Goal: Task Accomplishment & Management: Manage account settings

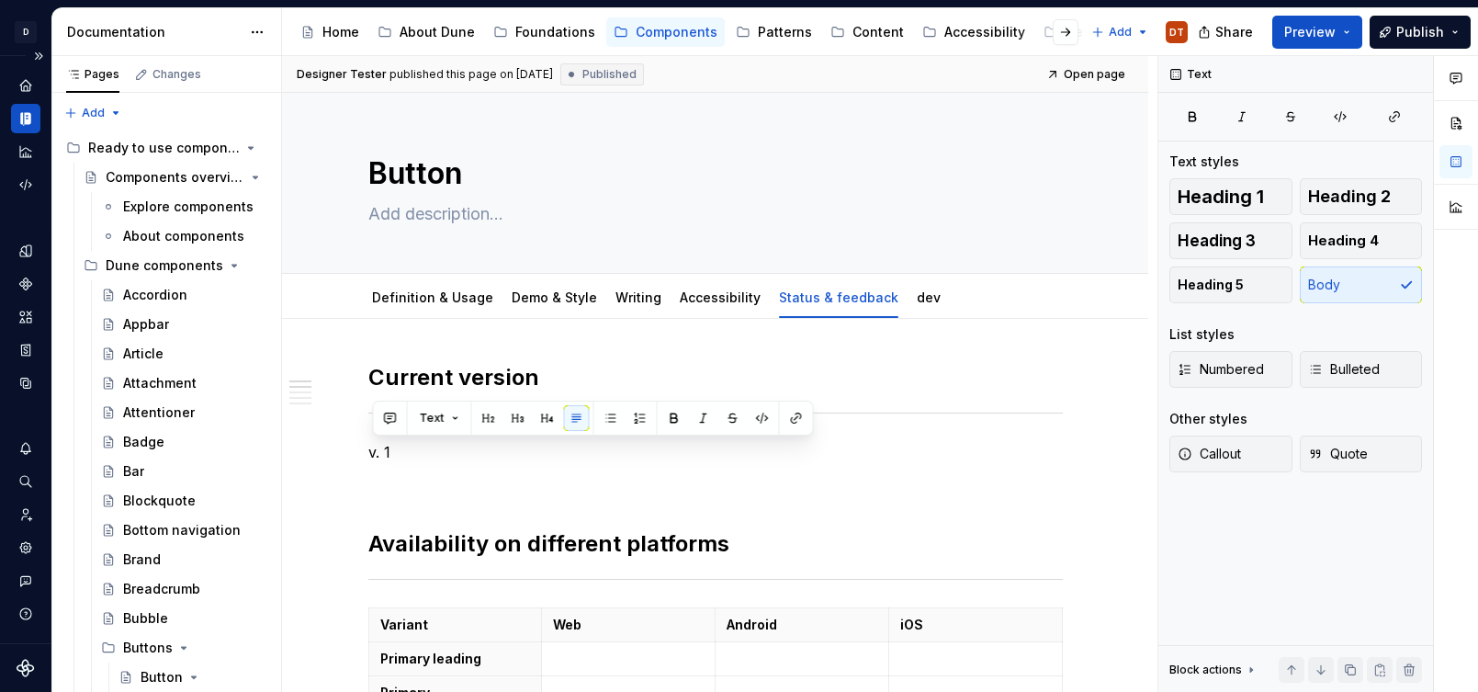
click at [28, 118] on icon "Documentation" at bounding box center [27, 119] width 6 height 12
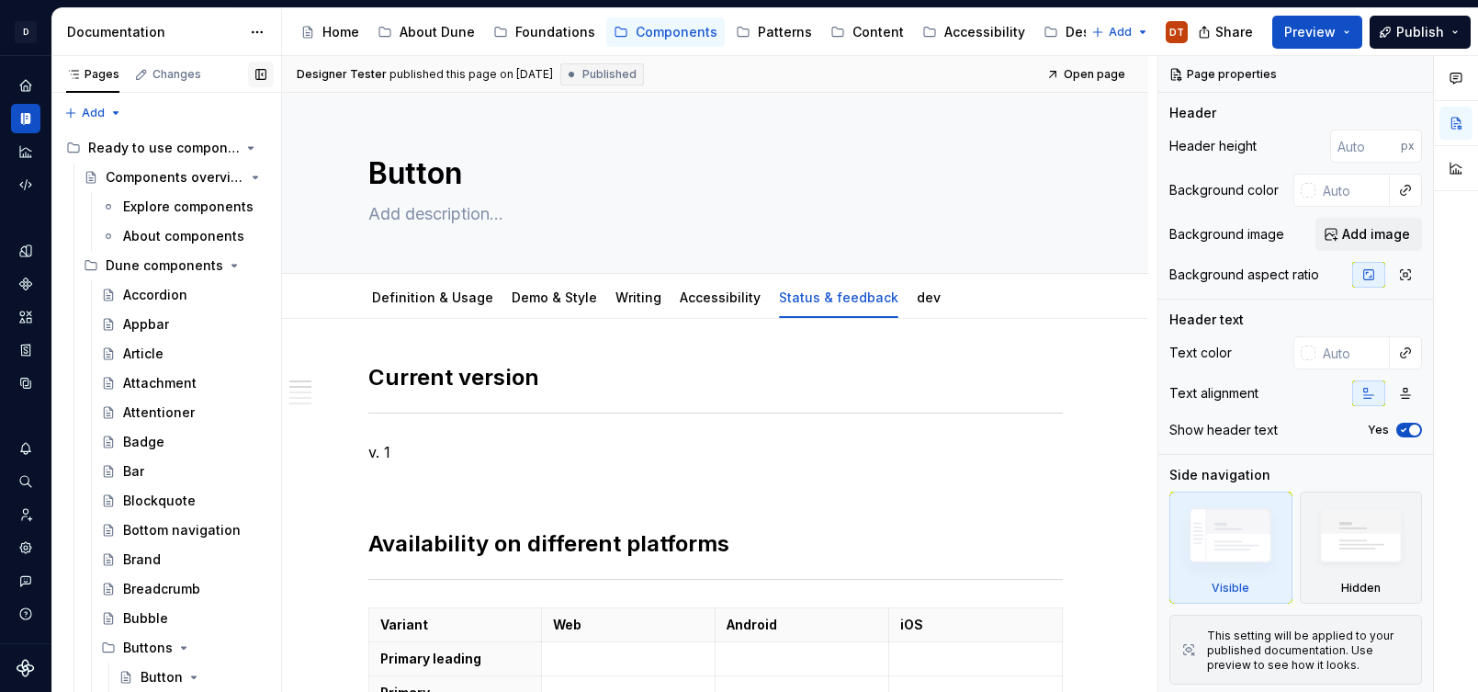
click at [262, 76] on button "button" at bounding box center [261, 75] width 26 height 26
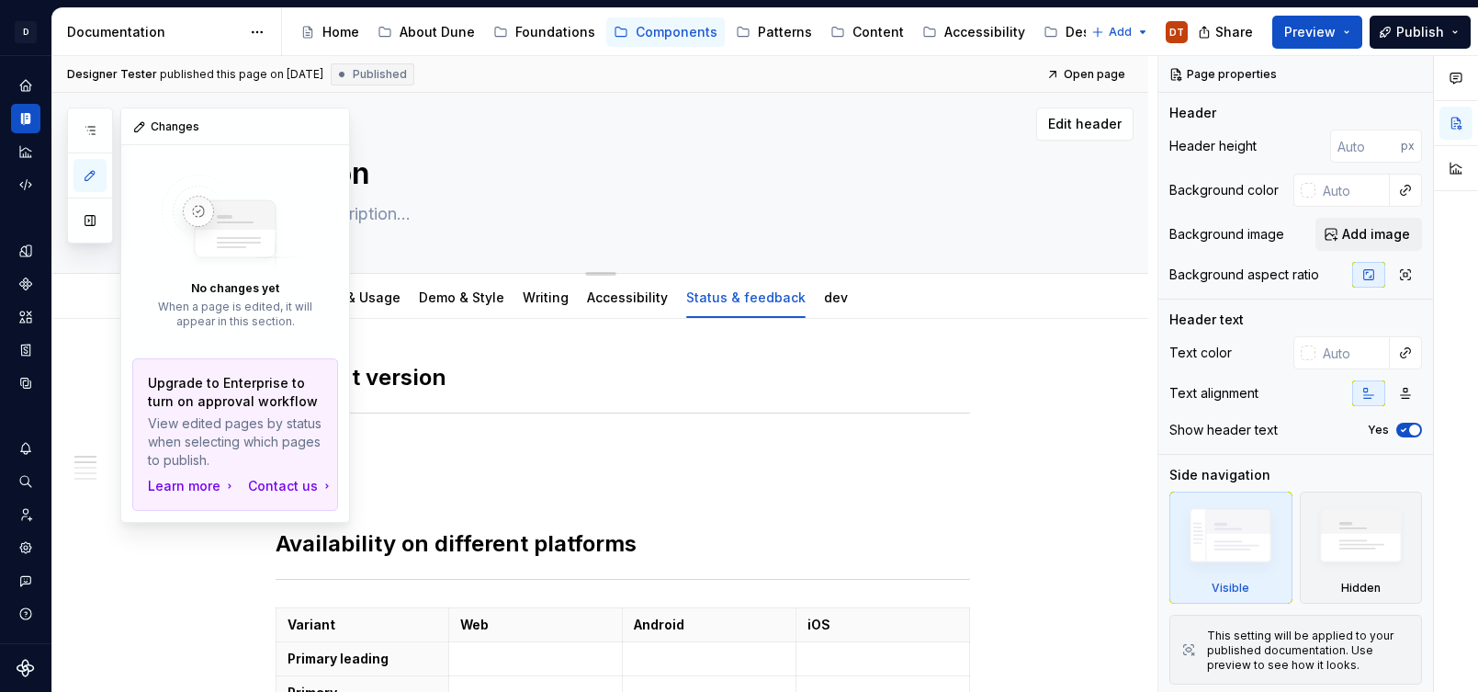
click at [89, 220] on button "button" at bounding box center [89, 220] width 33 height 33
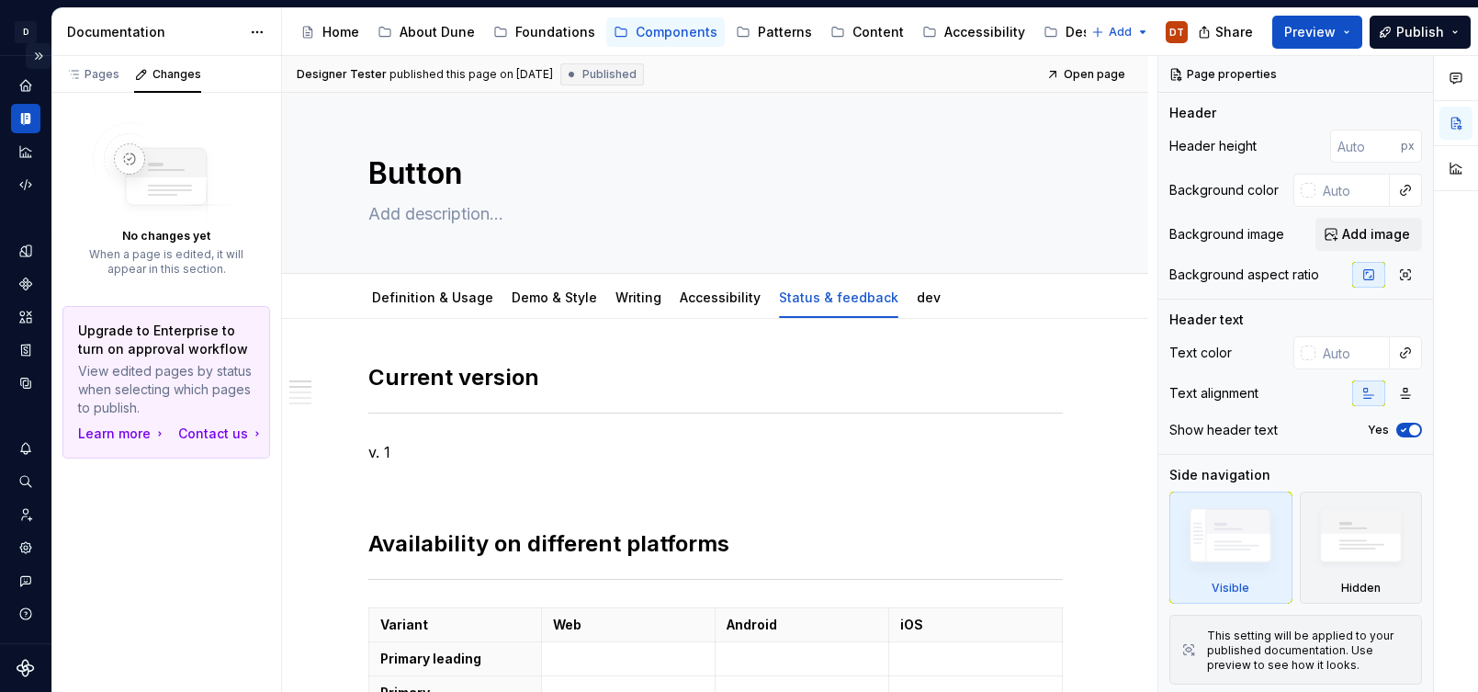
click at [33, 57] on button "Expand sidebar" at bounding box center [39, 56] width 26 height 26
type textarea "*"
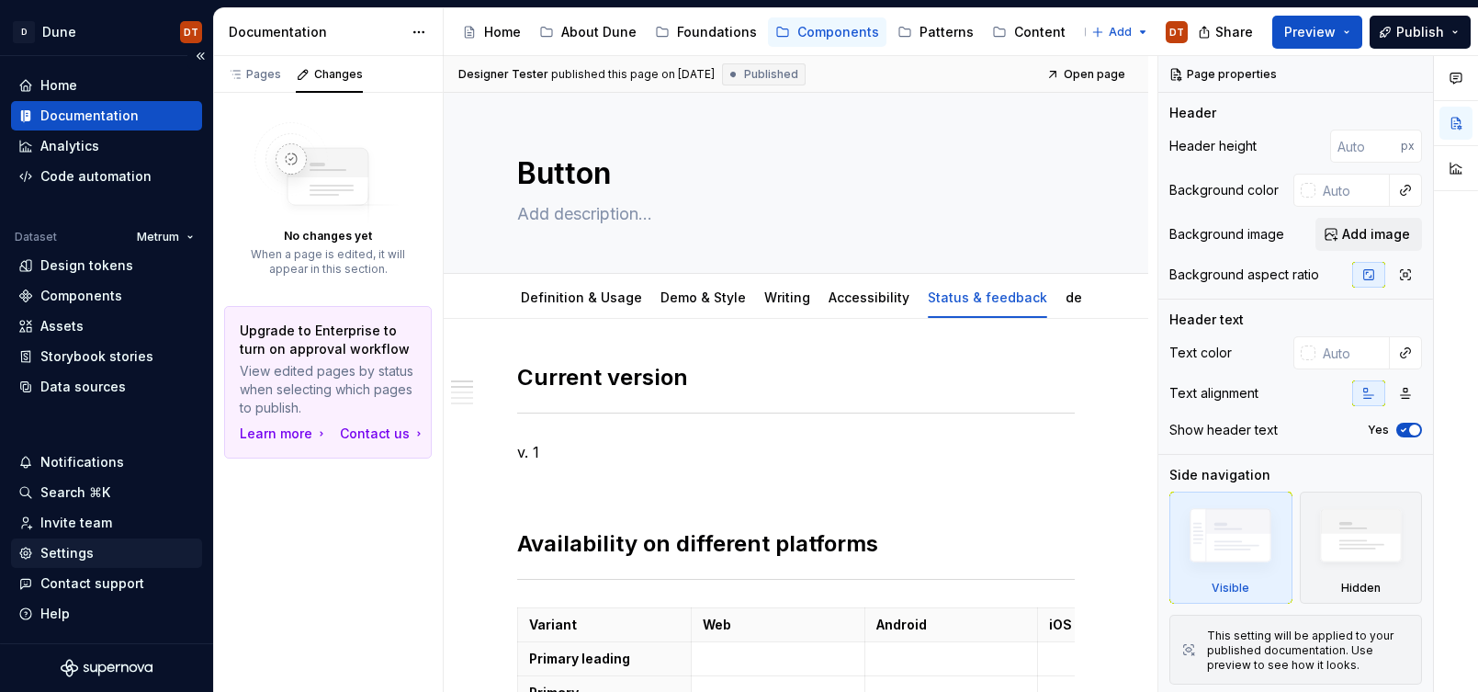
click at [72, 555] on div "Settings" at bounding box center [66, 553] width 53 height 18
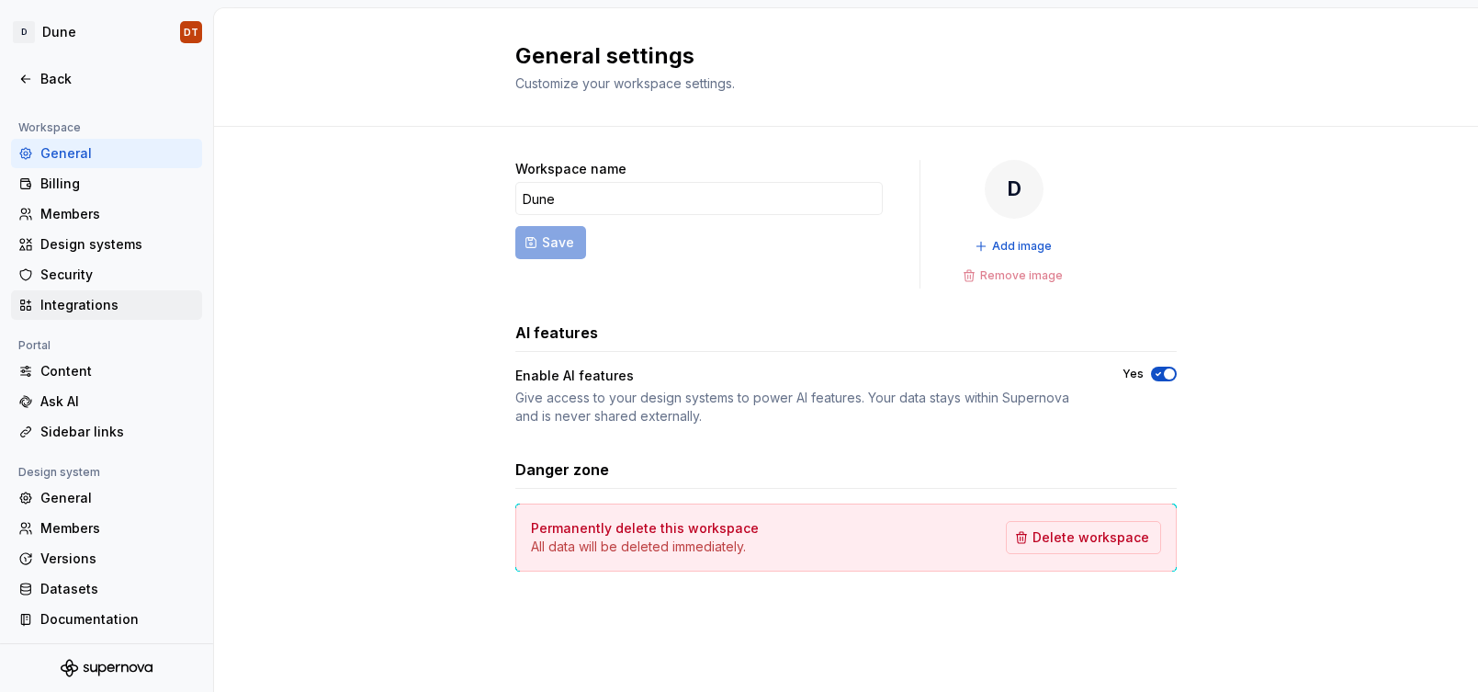
scroll to position [118, 0]
click at [76, 493] on div "General" at bounding box center [117, 496] width 154 height 18
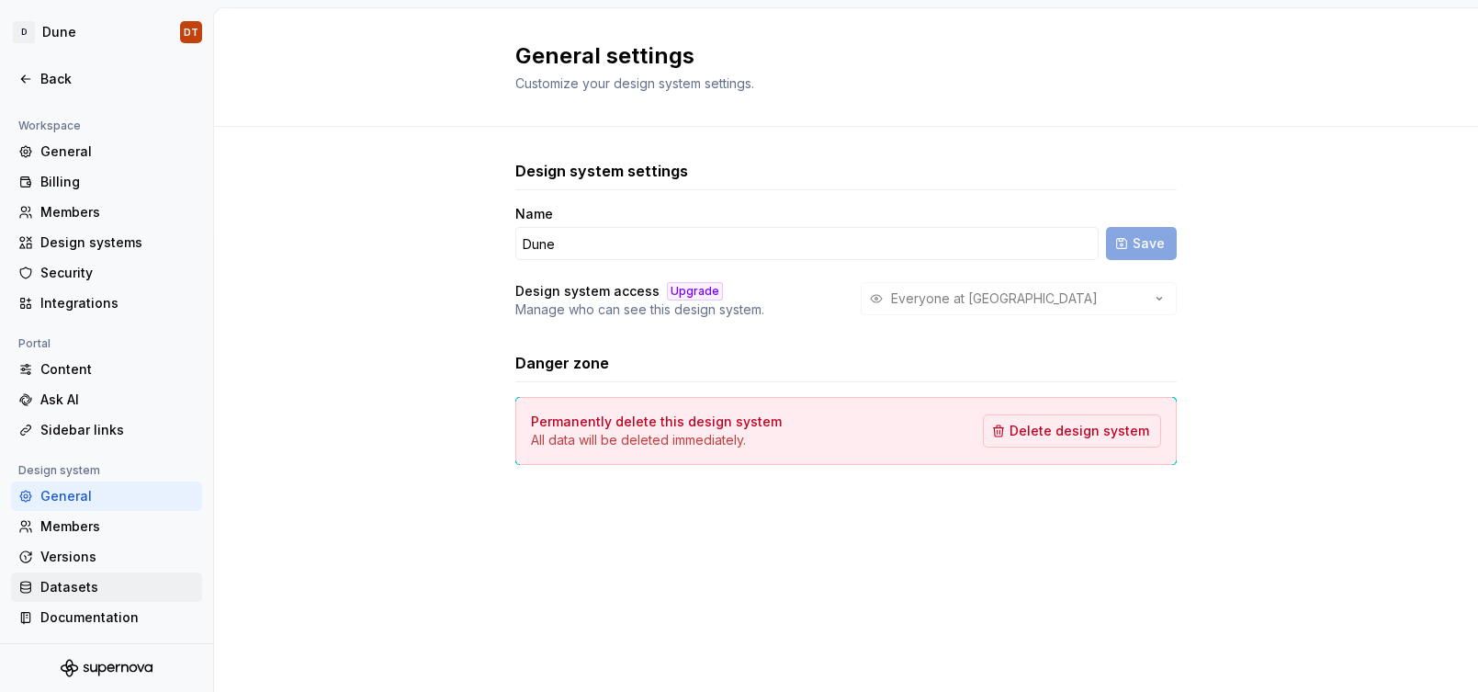
click at [64, 591] on div "Datasets" at bounding box center [117, 587] width 154 height 18
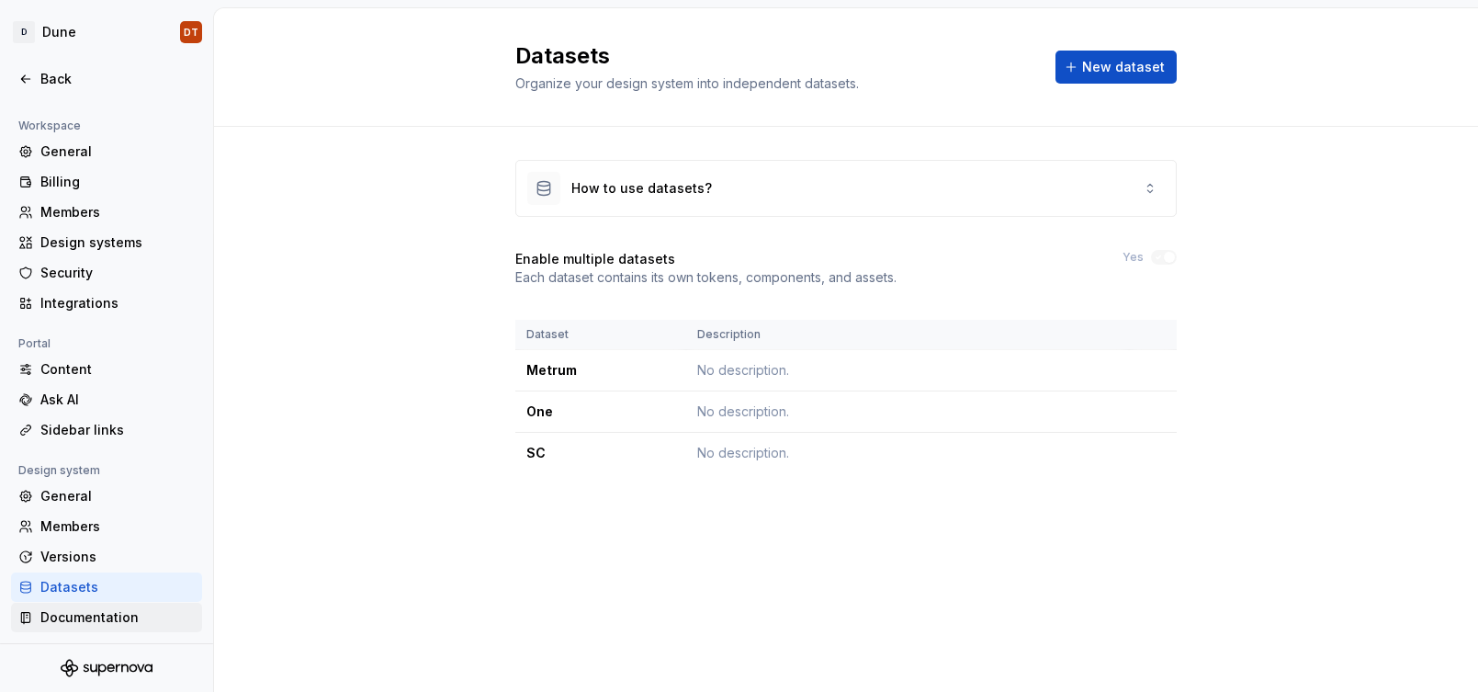
click at [73, 614] on div "Documentation" at bounding box center [117, 617] width 154 height 18
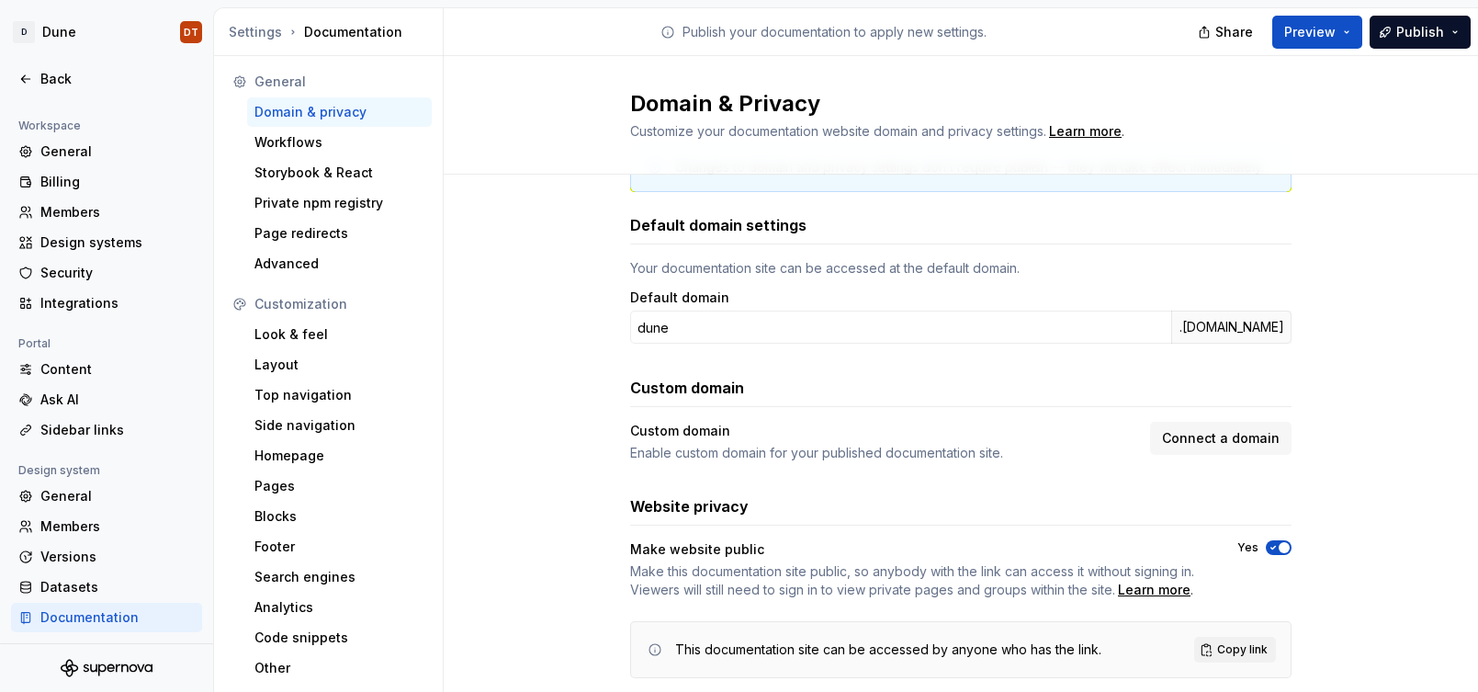
scroll to position [113, 0]
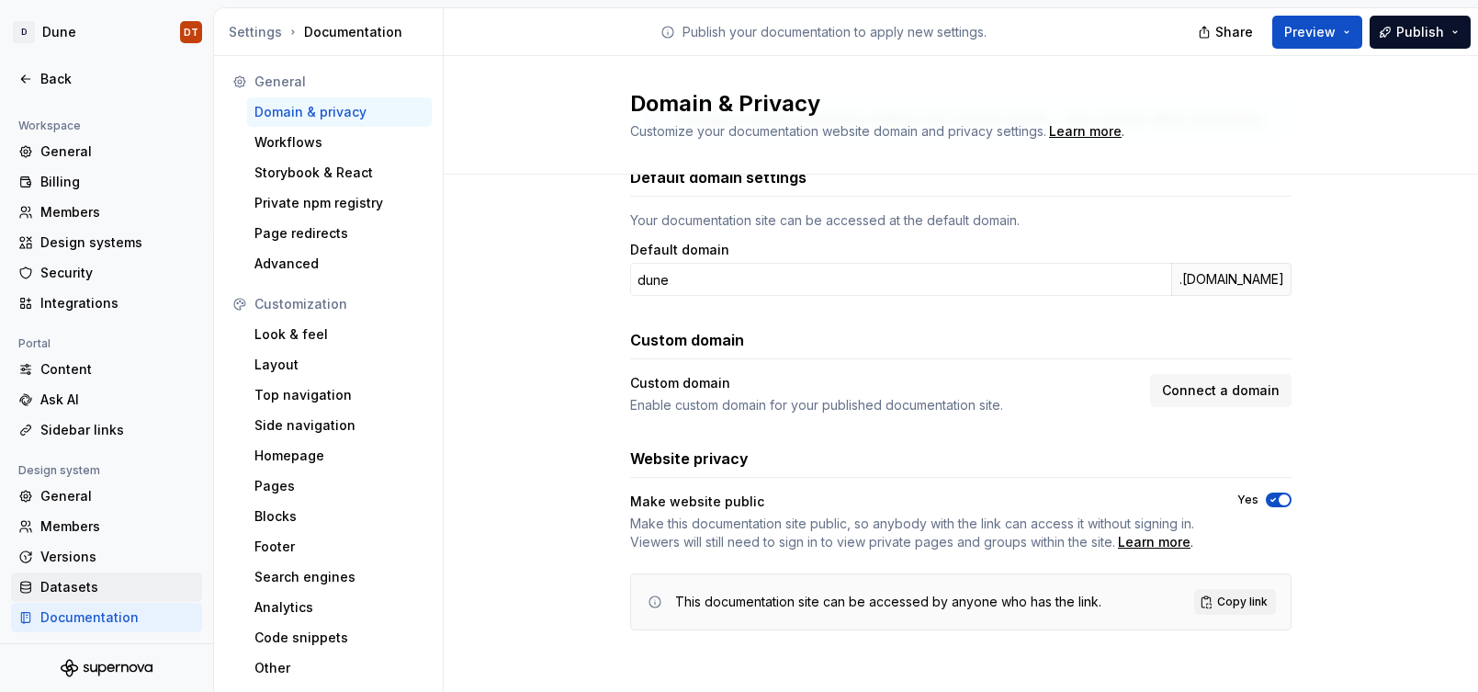
click at [95, 586] on div "Datasets" at bounding box center [117, 587] width 154 height 18
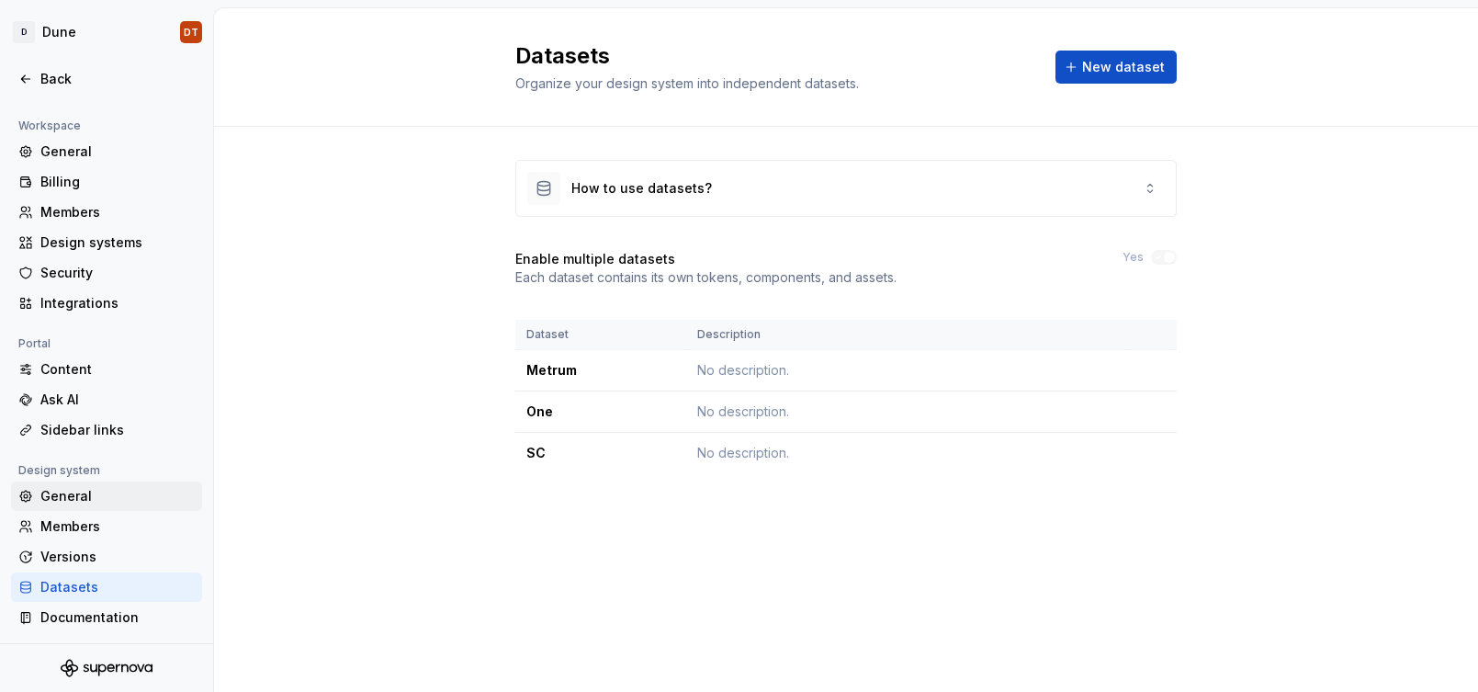
click at [69, 497] on div "General" at bounding box center [117, 496] width 154 height 18
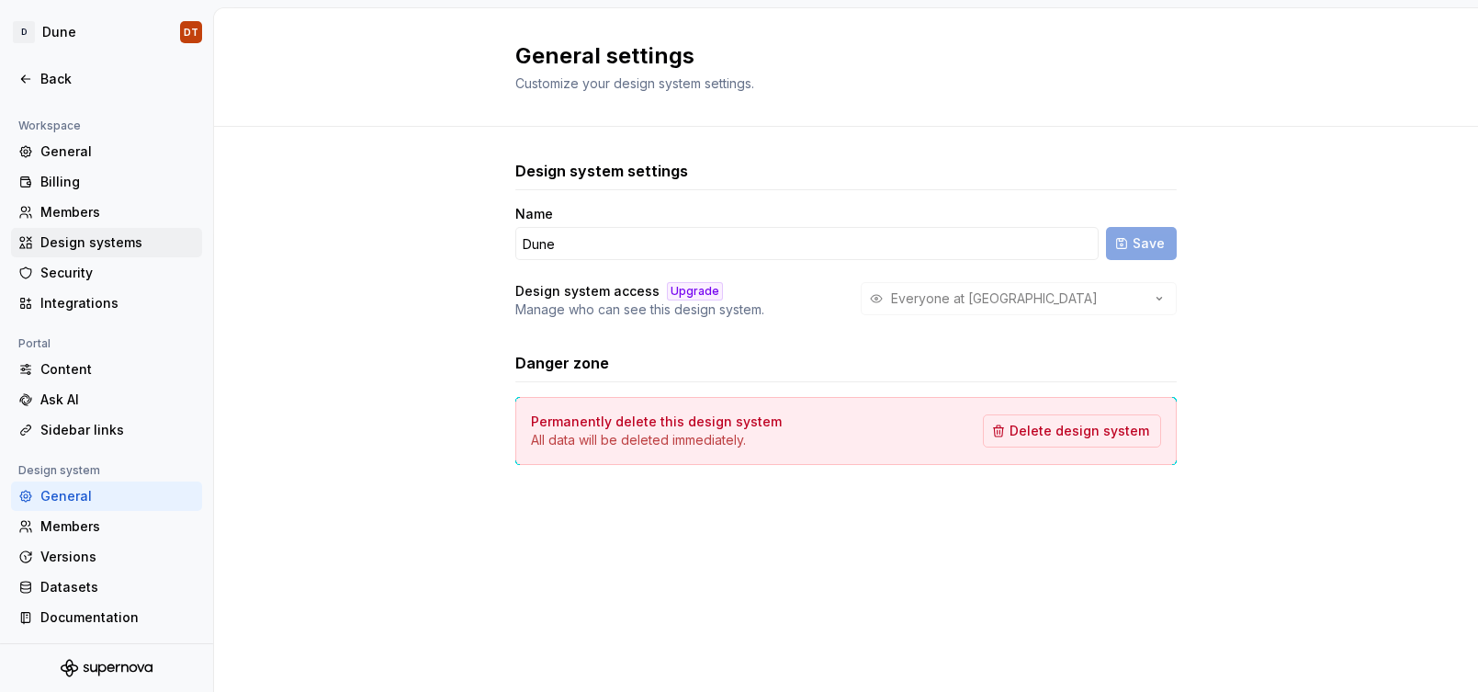
click at [72, 239] on div "Design systems" at bounding box center [117, 242] width 154 height 18
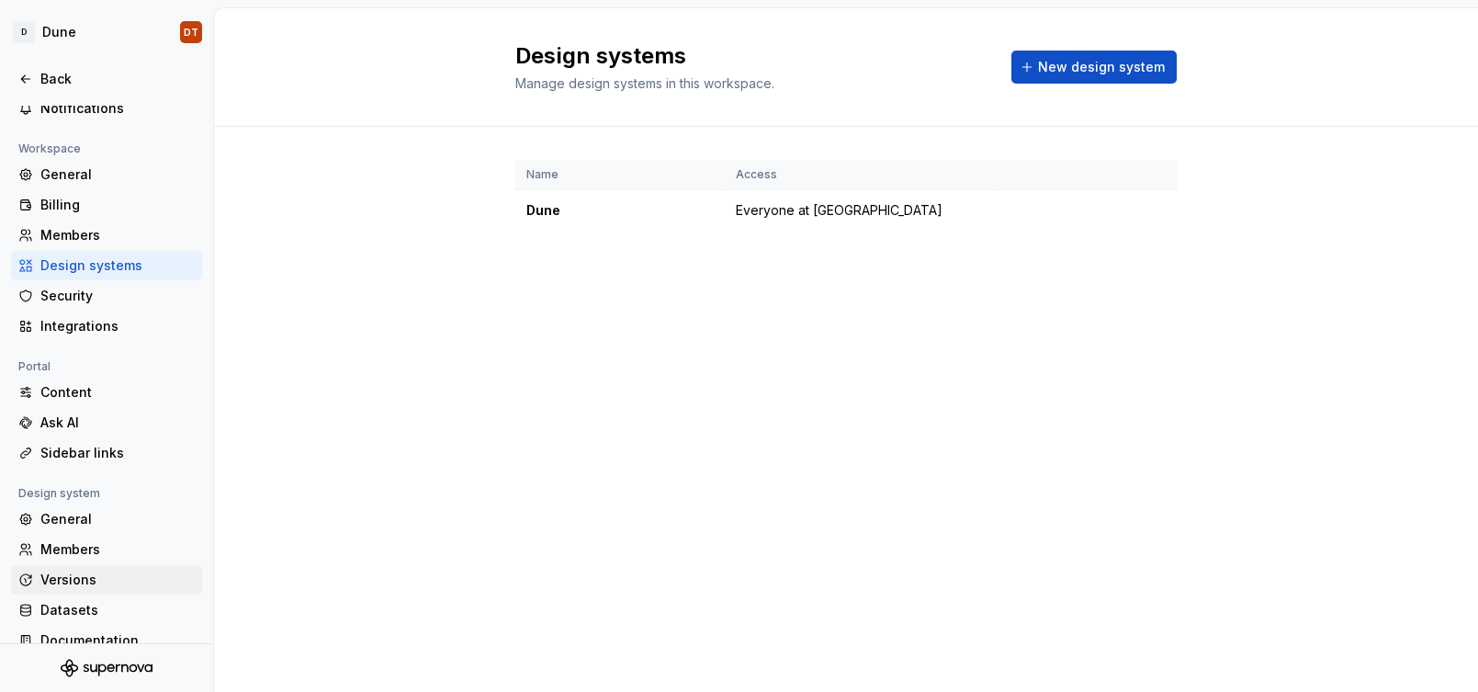
scroll to position [99, 0]
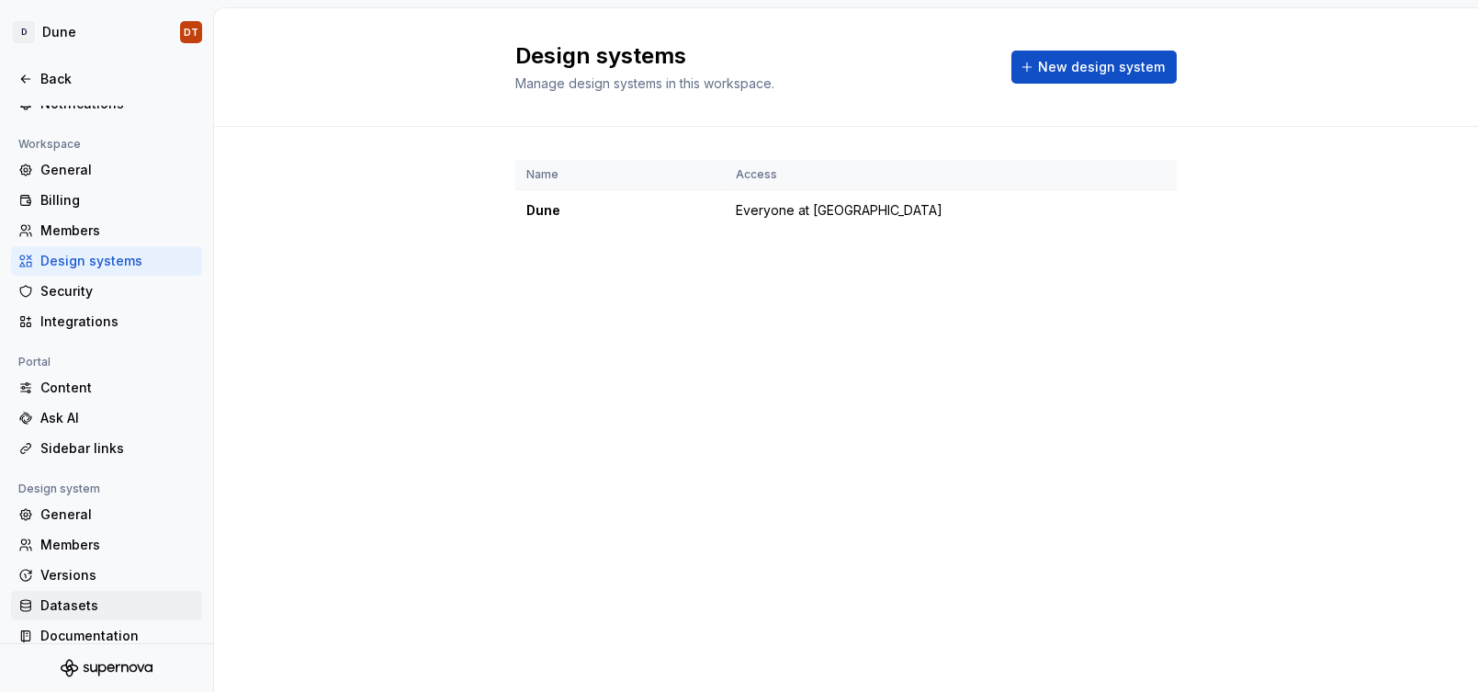
click at [66, 604] on div "Datasets" at bounding box center [117, 605] width 154 height 18
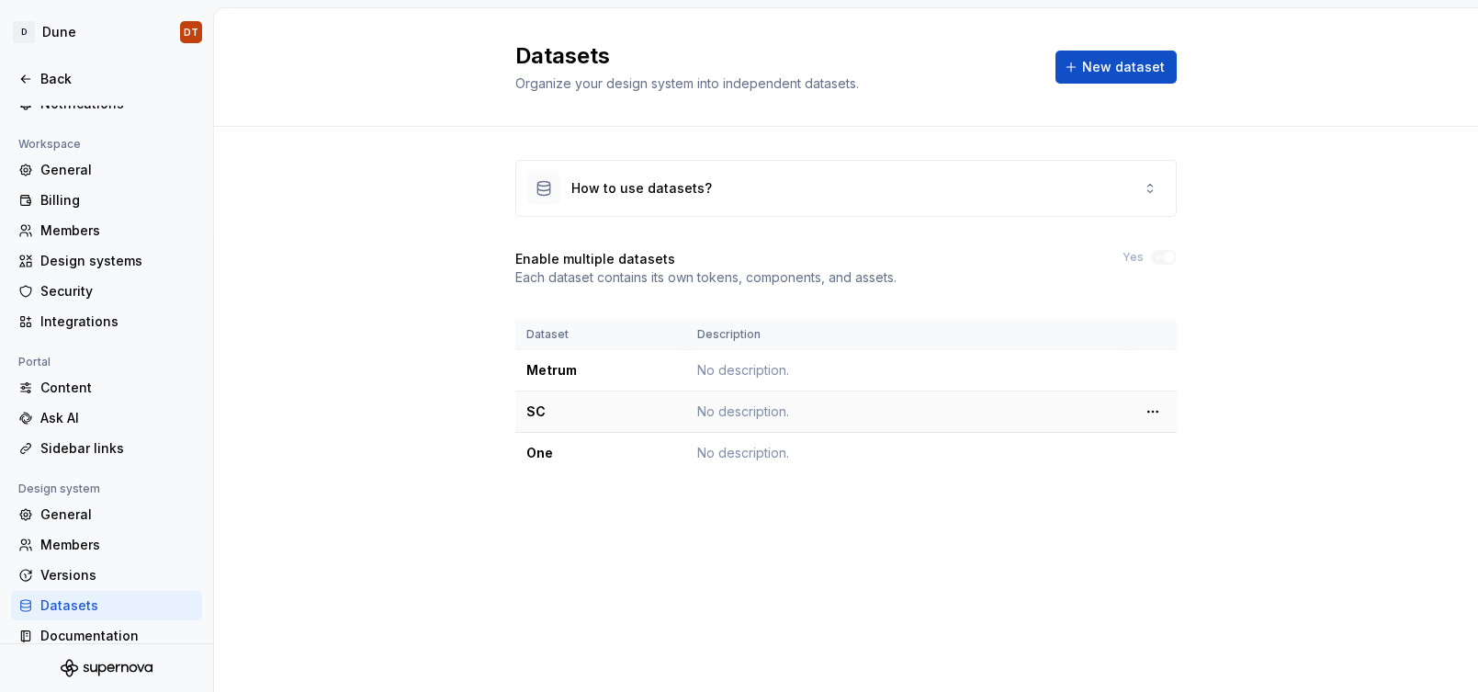
click at [542, 412] on div "SC" at bounding box center [600, 411] width 149 height 18
click at [1136, 415] on html "D Dune DT Back Account Profile Authentication Notifications Workspace General B…" at bounding box center [739, 346] width 1478 height 692
click at [906, 514] on html "D Dune DT Back Account Profile Authentication Notifications Workspace General B…" at bounding box center [739, 346] width 1478 height 692
